Goal: Information Seeking & Learning: Find specific page/section

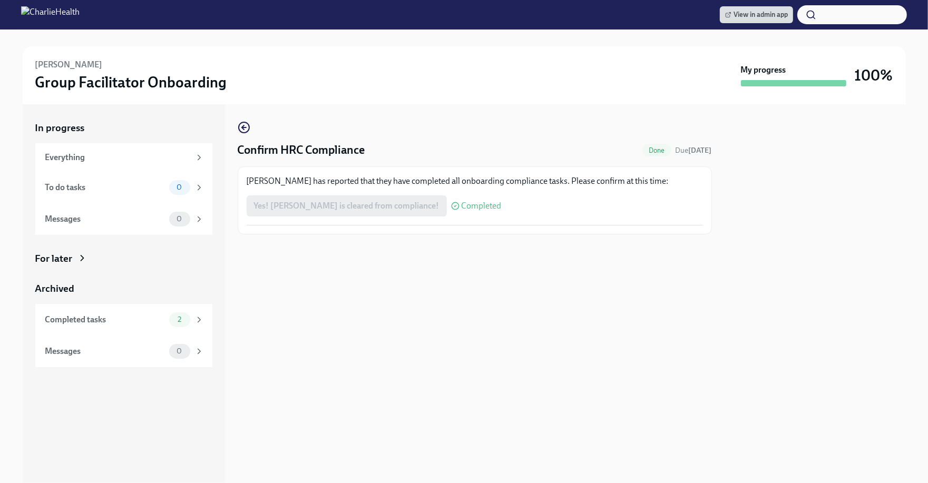
click at [785, 17] on span "View in admin app" at bounding box center [756, 14] width 63 height 11
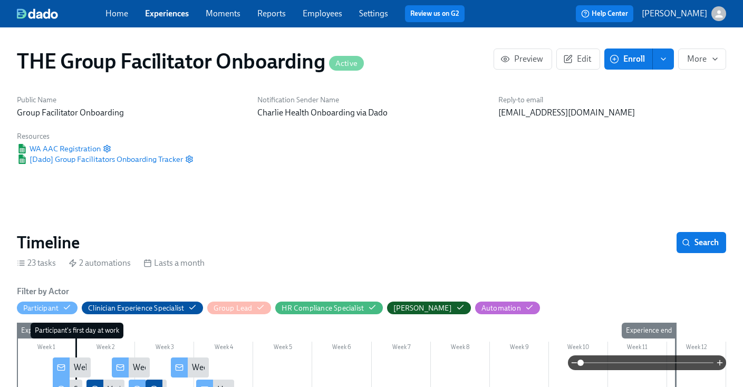
click at [327, 16] on link "Employees" at bounding box center [322, 13] width 40 height 10
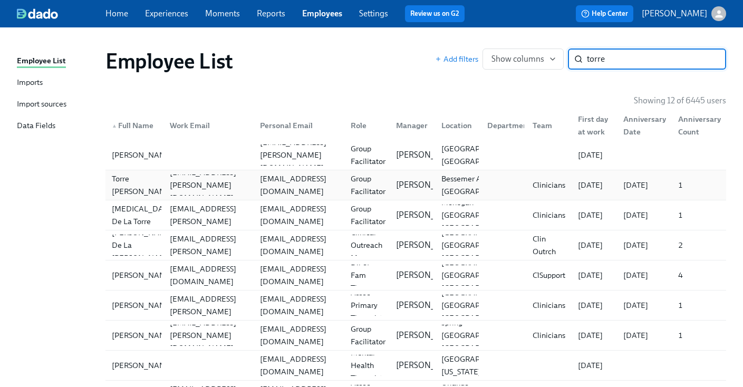
type input "torre"
click at [396, 174] on div "Torre Coulter torre.coulter@charliehealth.com torrecoulter@gmail.com Group Faci…" at bounding box center [415, 185] width 620 height 30
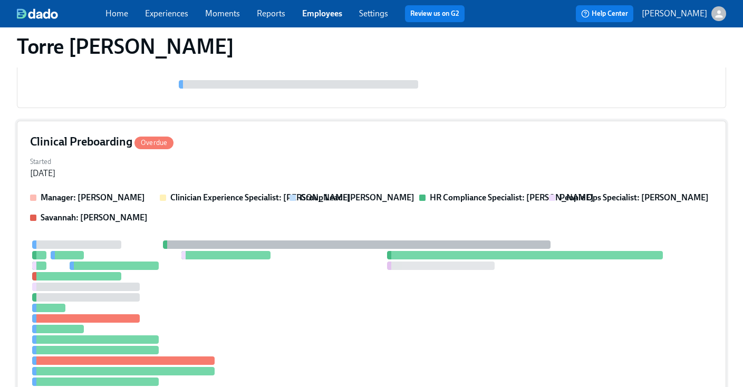
scroll to position [500, 0]
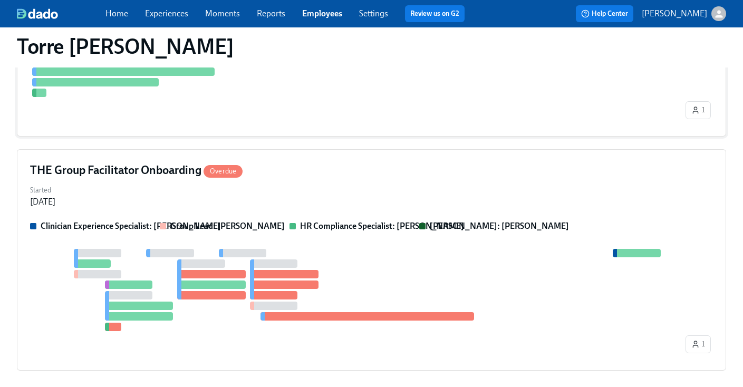
click at [393, 187] on div "Started Jul 07, 2025" at bounding box center [371, 194] width 682 height 25
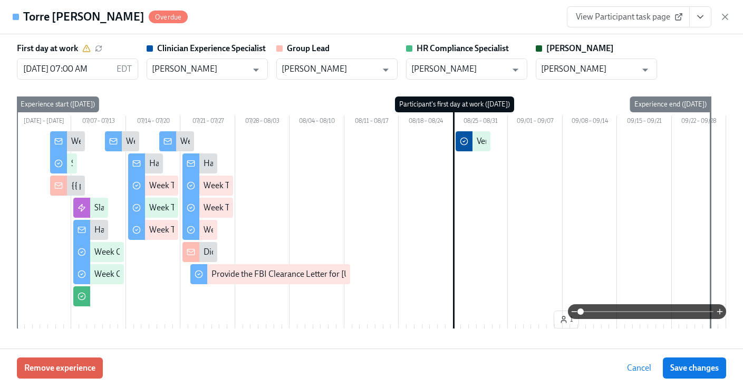
click at [698, 23] on button "View task page" at bounding box center [700, 16] width 22 height 21
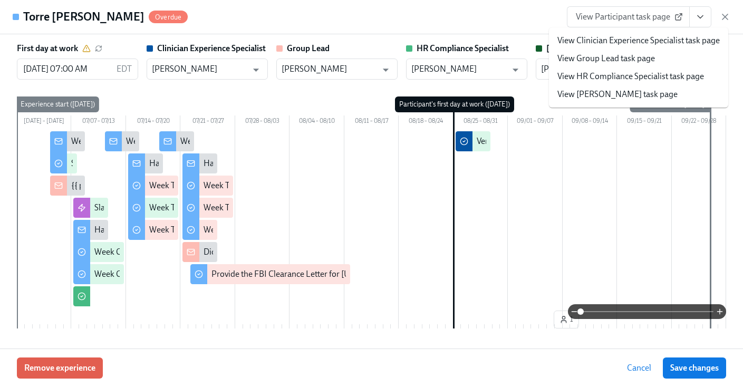
click at [623, 76] on link "View HR Compliance Specialist task page" at bounding box center [630, 77] width 147 height 12
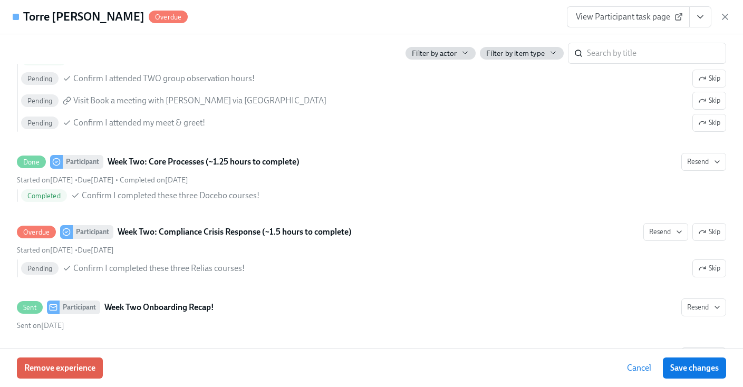
scroll to position [1313, 0]
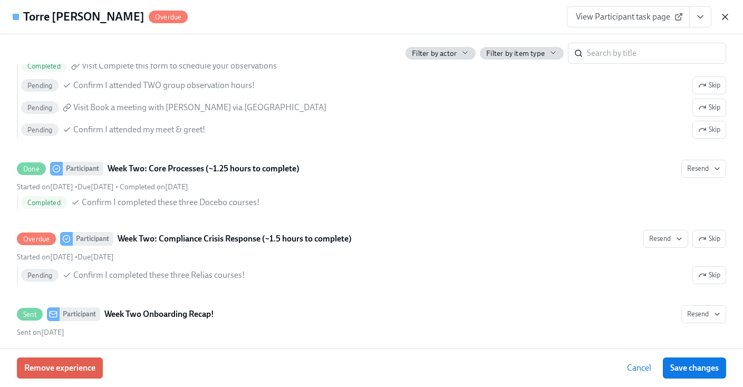
click at [725, 21] on icon "button" at bounding box center [724, 17] width 11 height 11
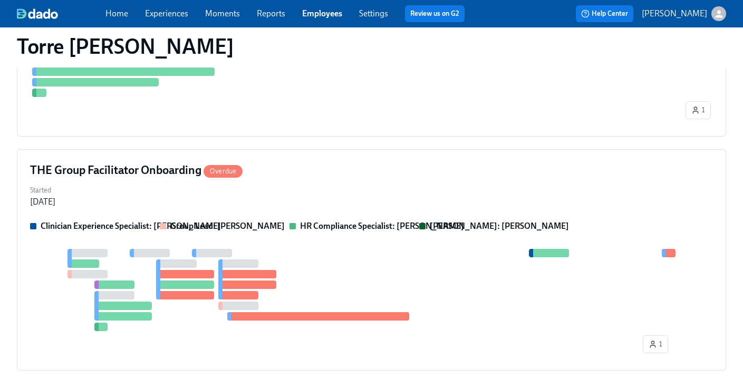
click at [330, 15] on link "Employees" at bounding box center [322, 13] width 40 height 10
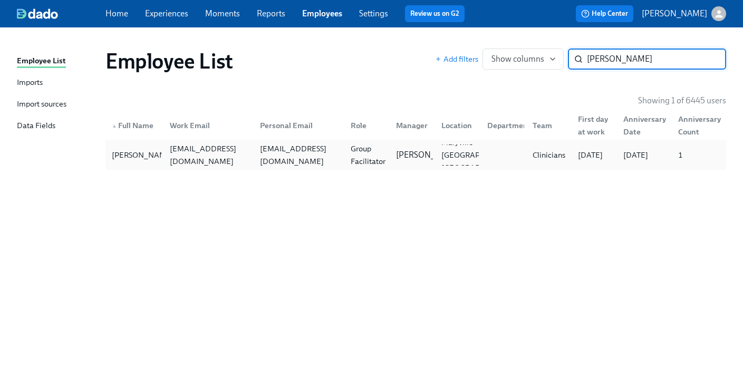
type input "austin p"
click at [196, 165] on div "austin.pershing@charliehealth.com" at bounding box center [206, 154] width 90 height 21
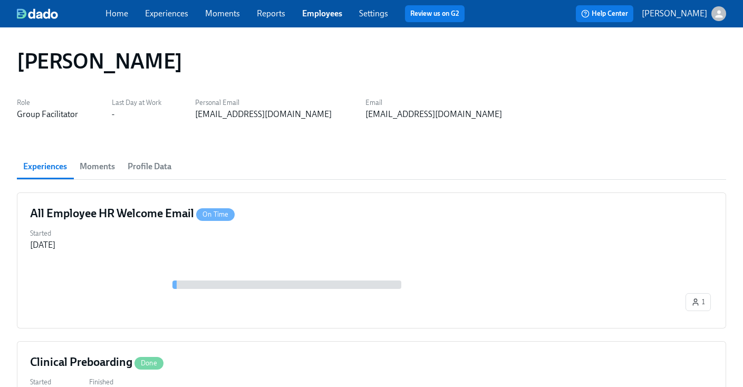
scroll to position [544, 0]
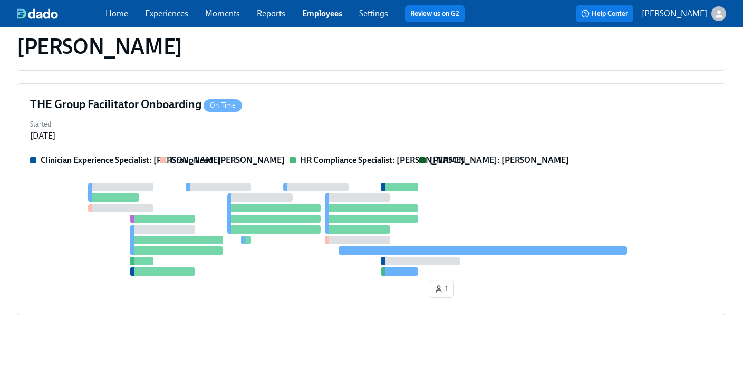
click at [464, 199] on div at bounding box center [371, 229] width 682 height 93
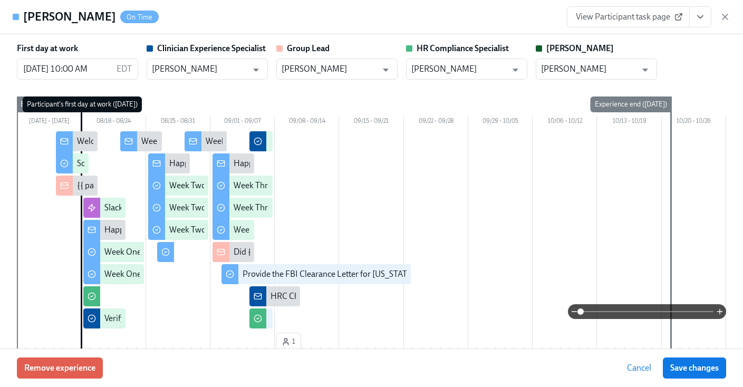
click at [699, 21] on icon "View task page" at bounding box center [700, 17] width 11 height 11
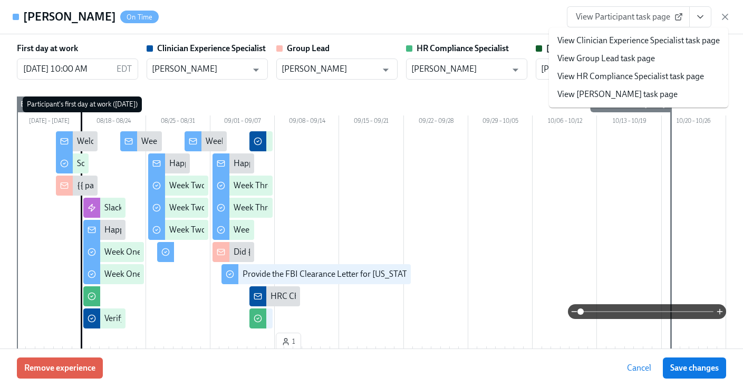
click at [631, 77] on link "View HR Compliance Specialist task page" at bounding box center [630, 77] width 147 height 12
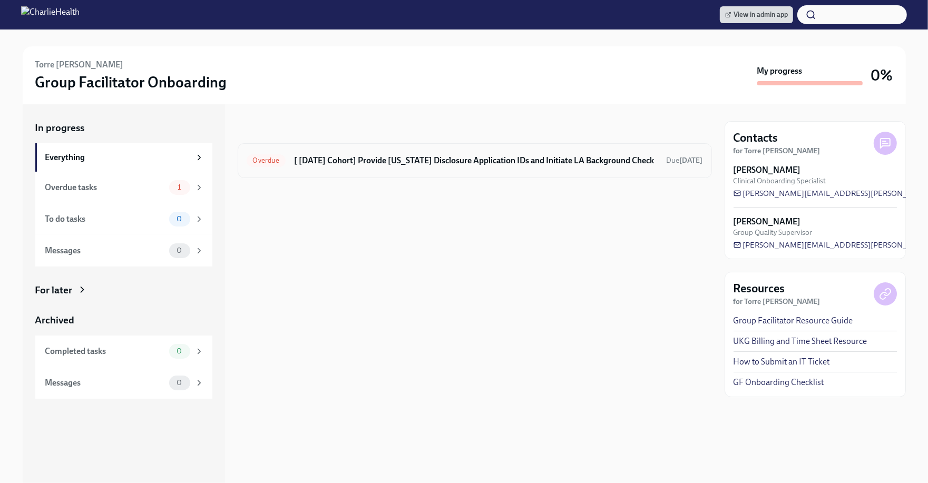
click at [592, 170] on div "Overdue [ Aug 25th Cohort] Provide Utah Disclosure Application IDs and Initiate…" at bounding box center [475, 160] width 474 height 35
click at [530, 165] on h6 "[ Aug 25th Cohort] Provide Utah Disclosure Application IDs and Initiate LA Back…" at bounding box center [476, 161] width 364 height 12
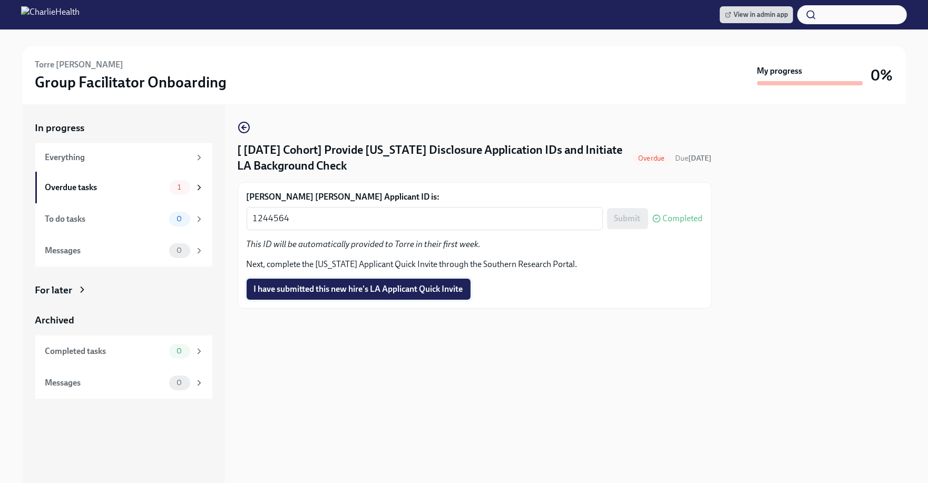
click at [413, 296] on button "I have submitted this new hire's LA Applicant Quick Invite" at bounding box center [359, 289] width 224 height 21
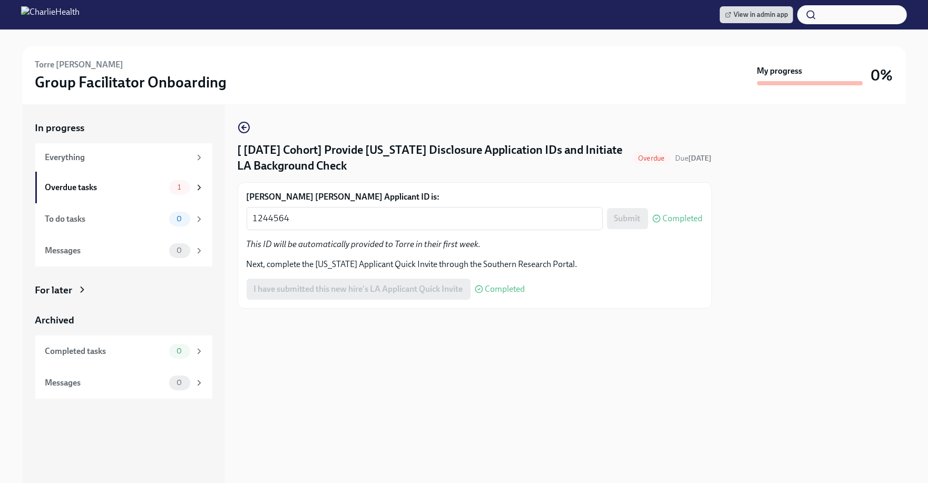
click at [437, 339] on div at bounding box center [475, 326] width 474 height 34
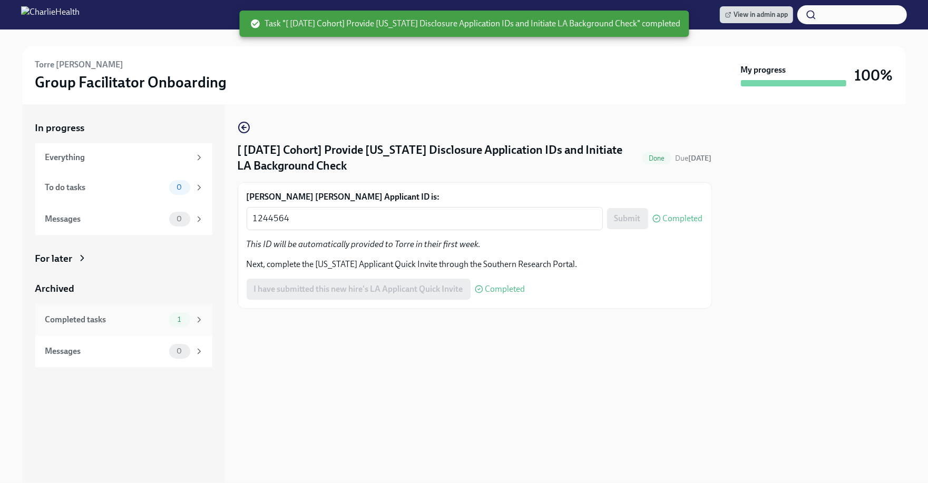
click at [146, 326] on div "Completed tasks 1" at bounding box center [124, 319] width 159 height 15
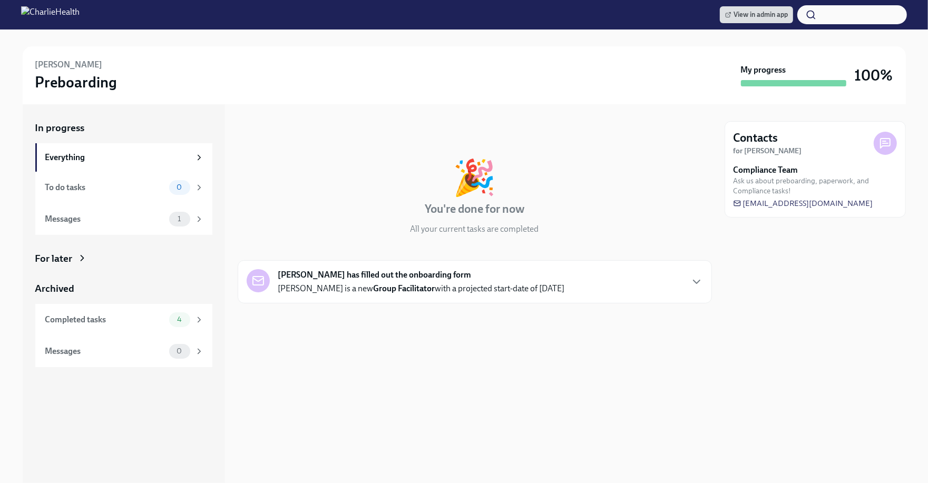
click at [143, 300] on div "Archived Completed tasks 4 Messages 0" at bounding box center [123, 324] width 177 height 85
click at [132, 309] on div "Completed tasks 4" at bounding box center [123, 320] width 177 height 32
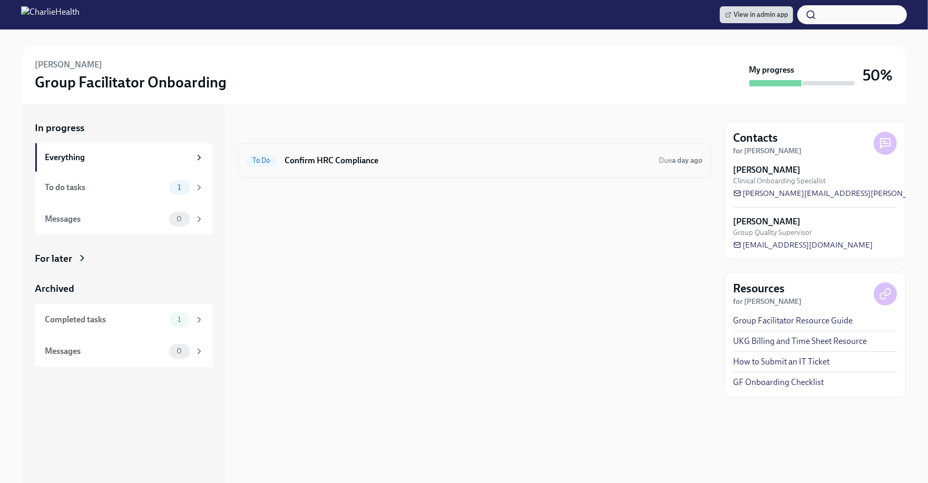
click at [447, 173] on div "To Do Confirm HRC Compliance Due a day ago" at bounding box center [475, 160] width 474 height 35
click at [387, 163] on h6 "Confirm HRC Compliance" at bounding box center [468, 161] width 366 height 12
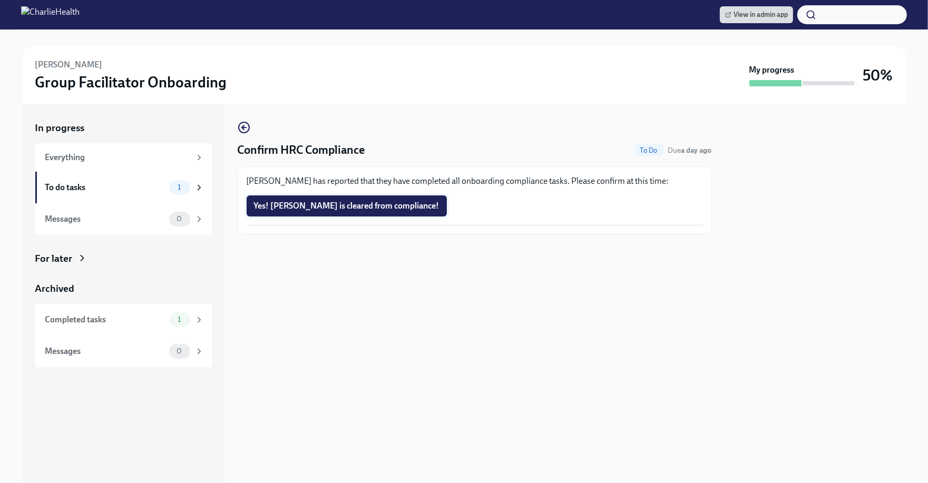
click at [367, 204] on span "Yes! Austin is cleared from compliance!" at bounding box center [346, 206] width 185 height 11
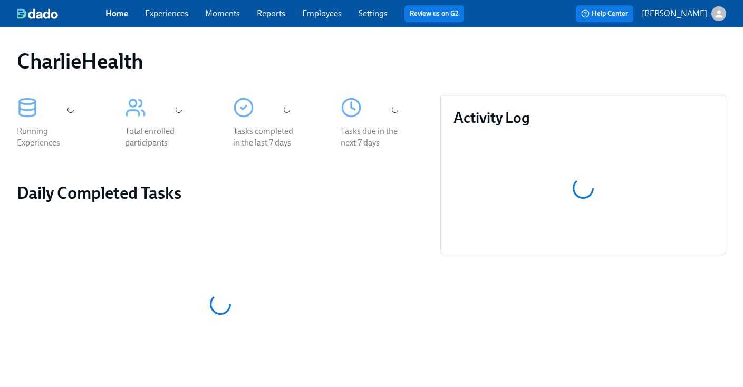
click at [413, 57] on div "CharlieHealth" at bounding box center [371, 60] width 709 height 25
click at [310, 13] on link "Employees" at bounding box center [322, 13] width 40 height 10
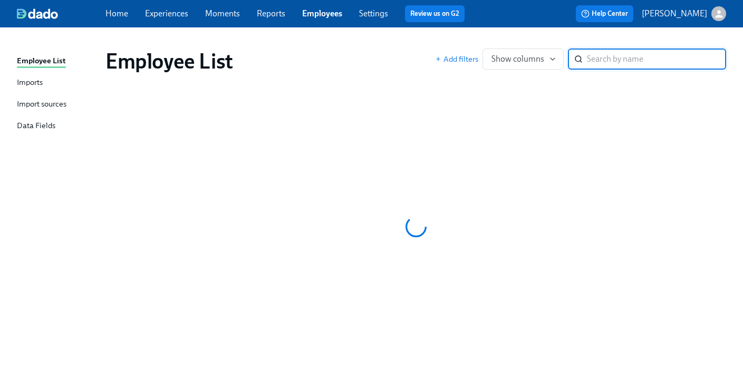
click at [446, 35] on div "Employee List Imports Import sources Data Fields Employee List Add filters Show…" at bounding box center [371, 206] width 743 height 359
click at [601, 63] on input "search" at bounding box center [656, 58] width 139 height 21
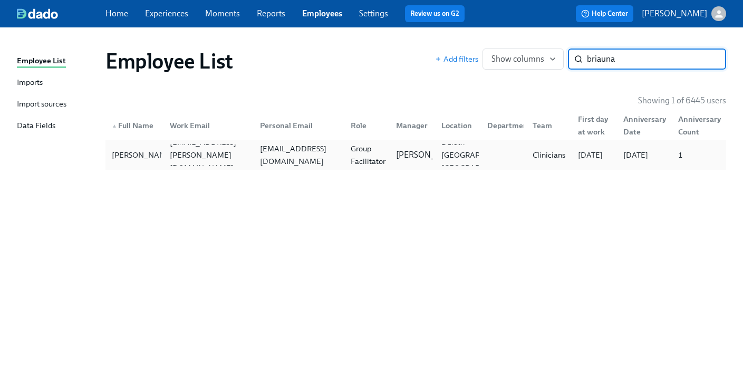
type input "briauna"
click at [330, 158] on div "[EMAIL_ADDRESS][DOMAIN_NAME]" at bounding box center [299, 154] width 86 height 25
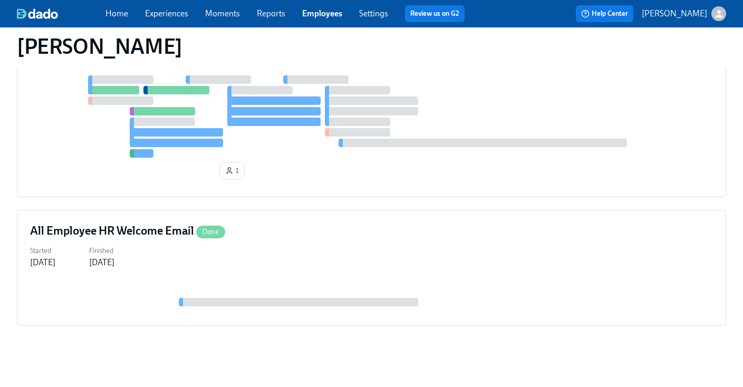
scroll to position [555, 0]
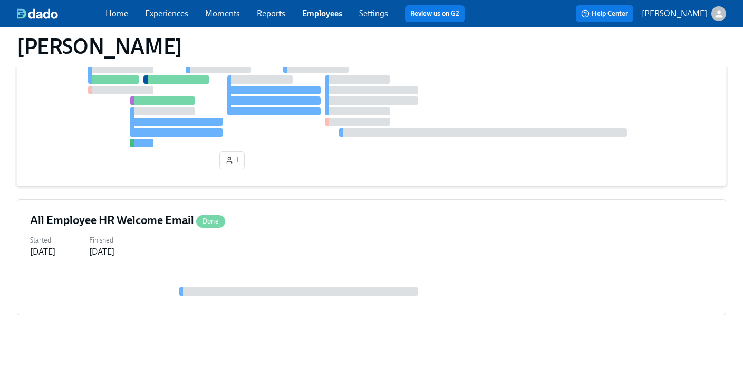
click at [448, 172] on div "1" at bounding box center [371, 119] width 682 height 109
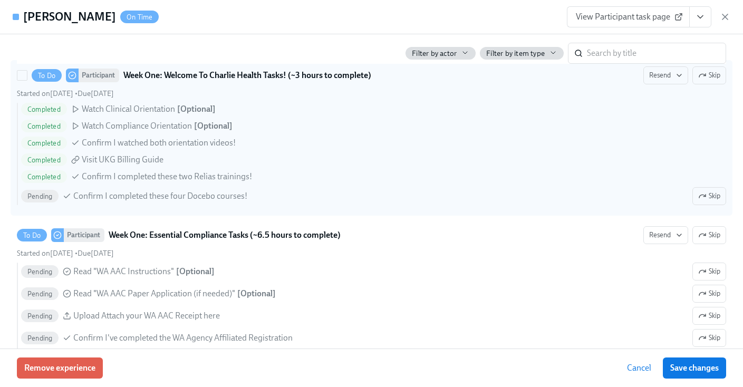
scroll to position [669, 0]
